Goal: Information Seeking & Learning: Learn about a topic

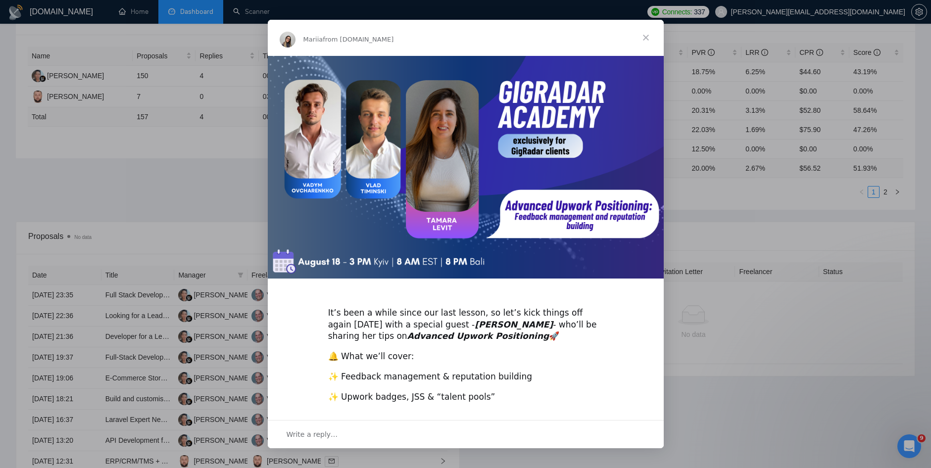
click at [644, 38] on span "Close" at bounding box center [646, 38] width 36 height 36
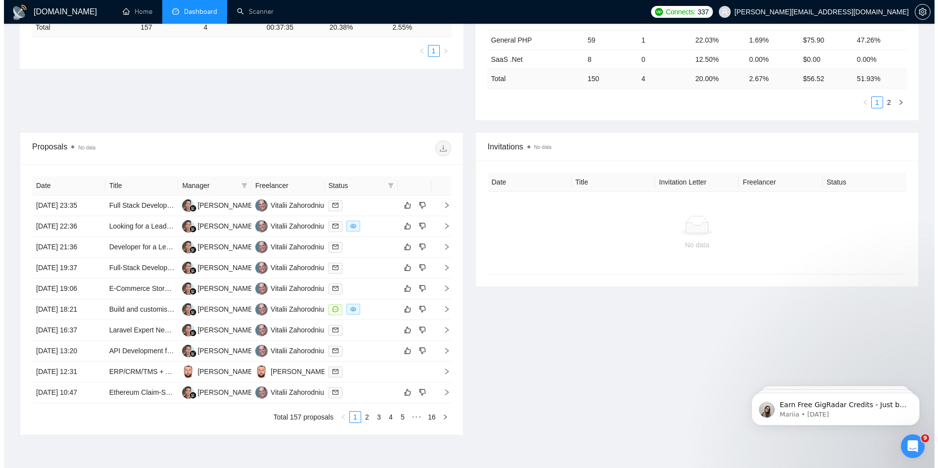
scroll to position [270, 0]
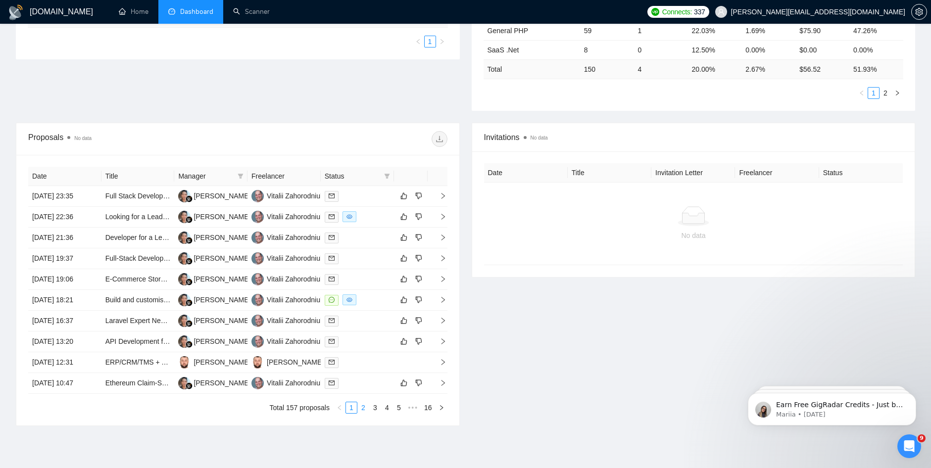
click at [364, 408] on link "2" at bounding box center [363, 407] width 11 height 11
click at [375, 406] on link "3" at bounding box center [375, 407] width 11 height 11
drag, startPoint x: 375, startPoint y: 405, endPoint x: 620, endPoint y: 377, distance: 246.5
click at [648, 374] on div "Invitations No data Date Title Invitation Letter Freelancer Status No data" at bounding box center [694, 274] width 456 height 303
click at [386, 408] on link "4" at bounding box center [386, 407] width 11 height 11
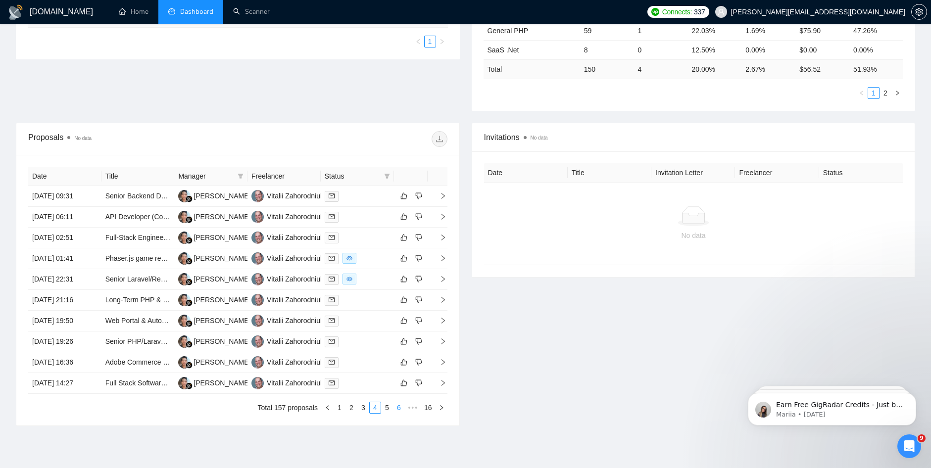
click at [399, 408] on link "6" at bounding box center [398, 407] width 11 height 11
click at [365, 410] on link "5" at bounding box center [363, 407] width 11 height 11
click at [384, 407] on link "6" at bounding box center [386, 407] width 11 height 11
click at [384, 409] on link "7" at bounding box center [386, 407] width 11 height 11
click at [384, 409] on link "8" at bounding box center [386, 407] width 11 height 11
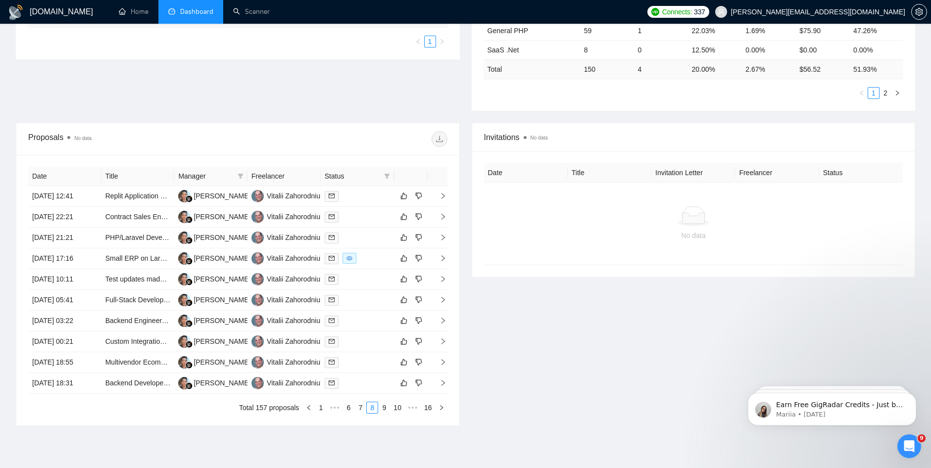
click at [383, 398] on div "Date Title Manager Freelancer Status 09 Aug, 2025 12:41 Replit Application Depl…" at bounding box center [237, 290] width 419 height 247
click at [382, 408] on link "9" at bounding box center [383, 407] width 11 height 11
click at [379, 410] on link "10" at bounding box center [383, 407] width 14 height 11
drag, startPoint x: 151, startPoint y: 361, endPoint x: 125, endPoint y: 366, distance: 27.1
click at [125, 366] on td "Full-Stack Developer Needed to Upgrade Babysitter Hiring Platform" at bounding box center [137, 362] width 73 height 21
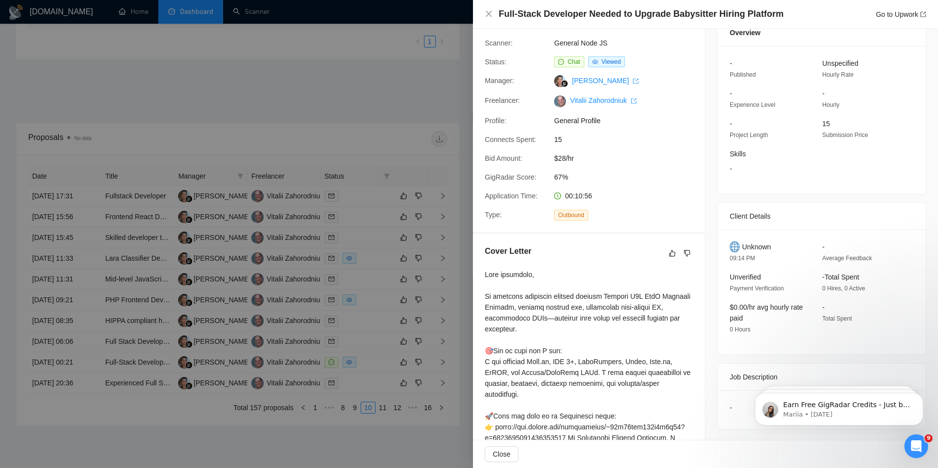
scroll to position [291, 0]
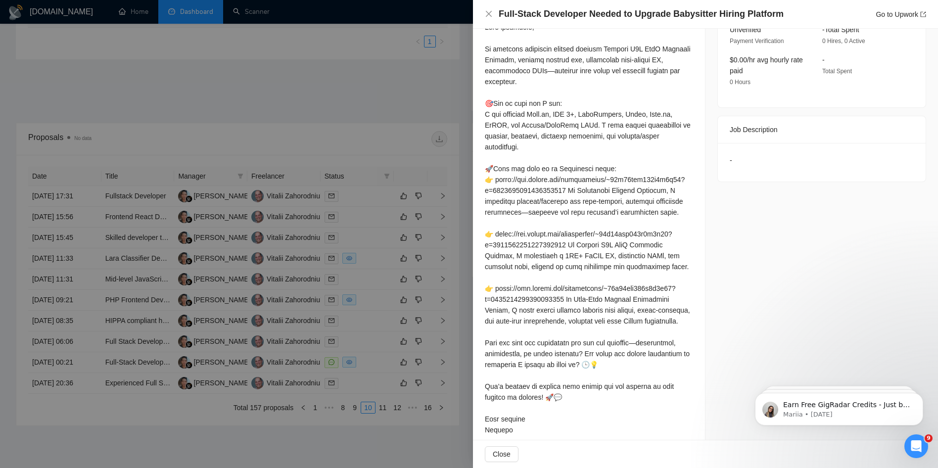
click at [387, 100] on div at bounding box center [469, 234] width 938 height 468
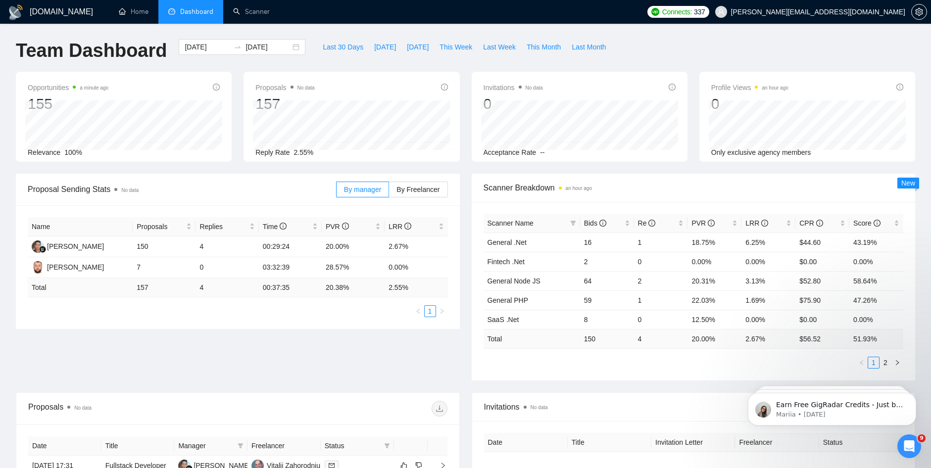
scroll to position [0, 0]
